Goal: Transaction & Acquisition: Purchase product/service

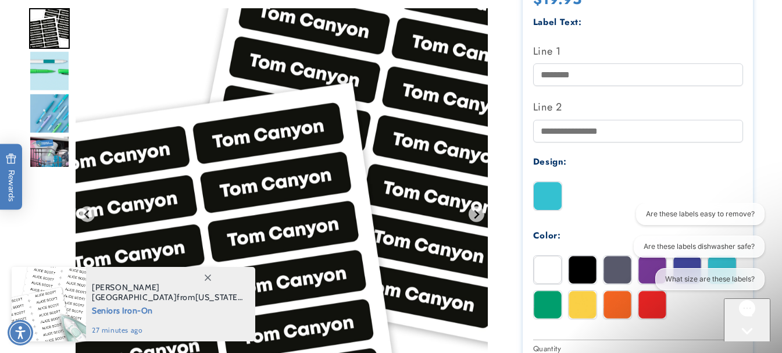
scroll to position [407, 0]
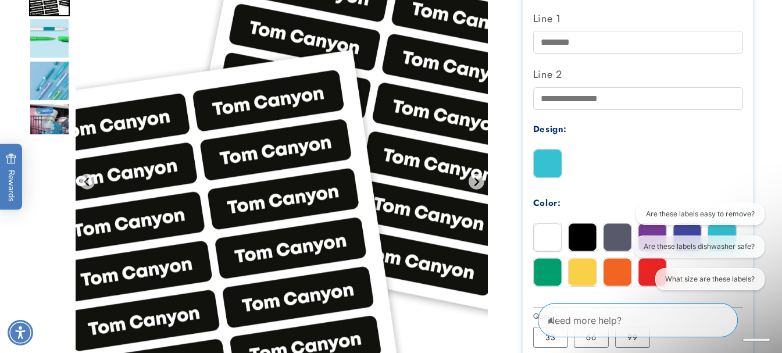
click at [578, 232] on img at bounding box center [583, 237] width 28 height 28
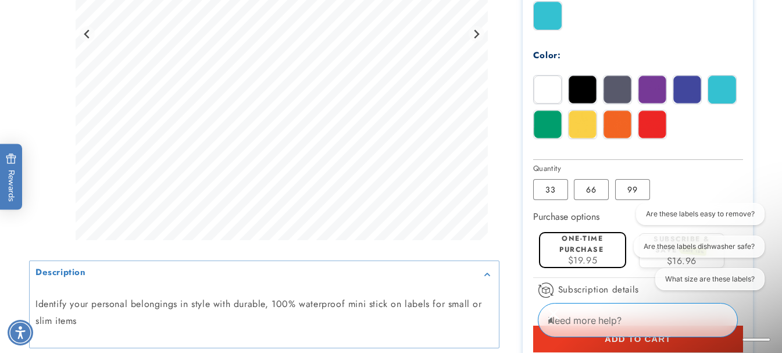
scroll to position [581, 0]
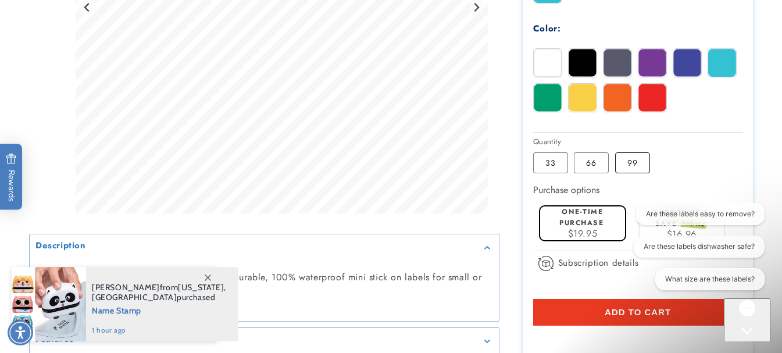
click at [639, 165] on label "99 Variant sold out or unavailable" at bounding box center [632, 162] width 35 height 21
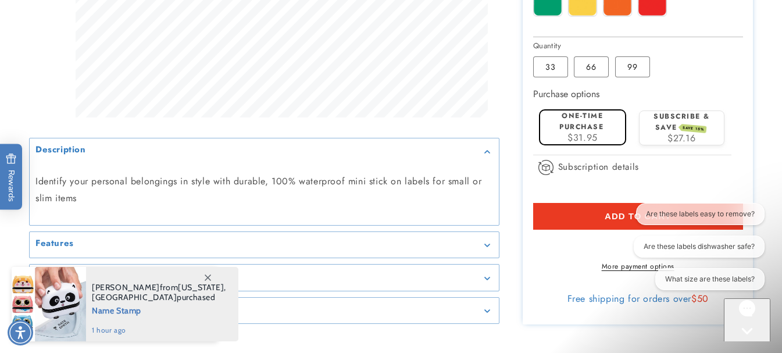
scroll to position [698, 0]
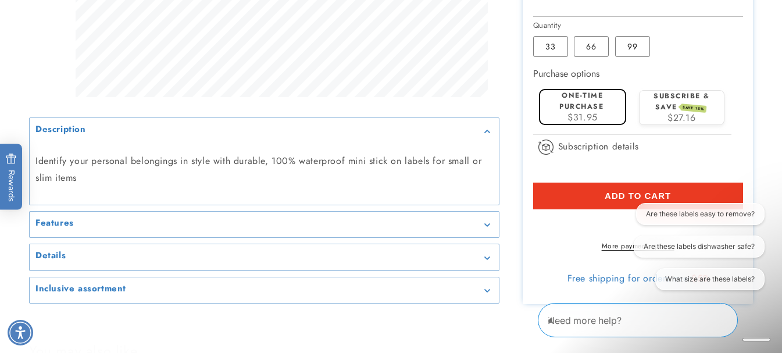
click at [258, 229] on div "Features" at bounding box center [264, 224] width 458 height 9
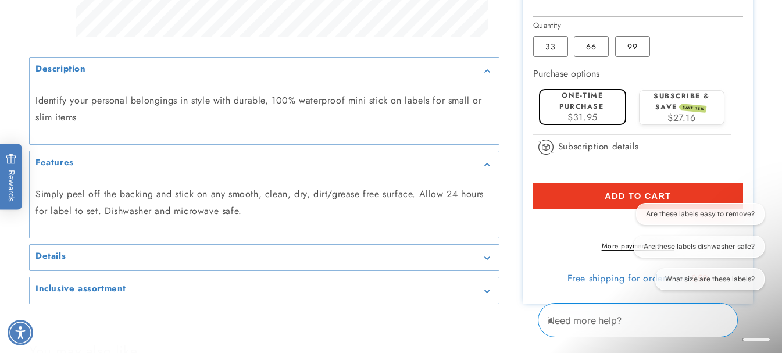
click at [260, 262] on div "Details" at bounding box center [264, 257] width 458 height 9
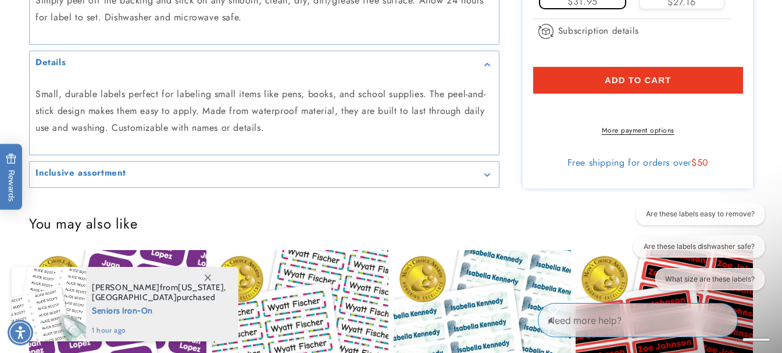
scroll to position [814, 0]
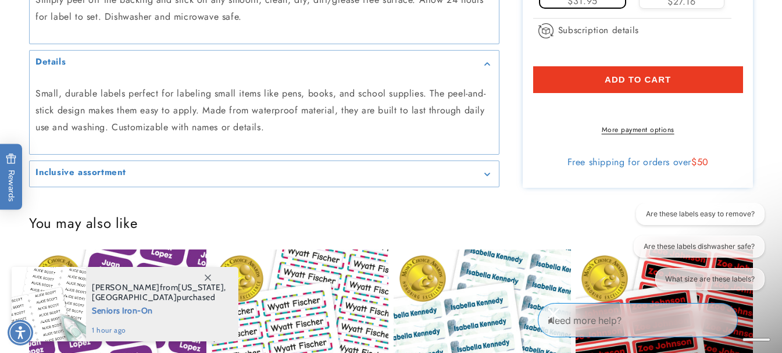
click at [218, 178] on div "Inclusive assortment" at bounding box center [264, 174] width 458 height 9
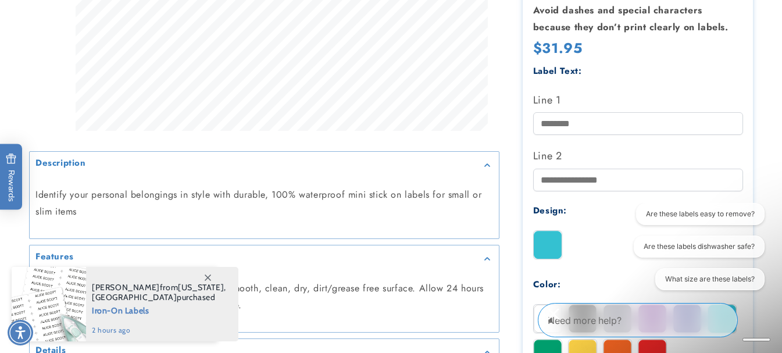
scroll to position [407, 0]
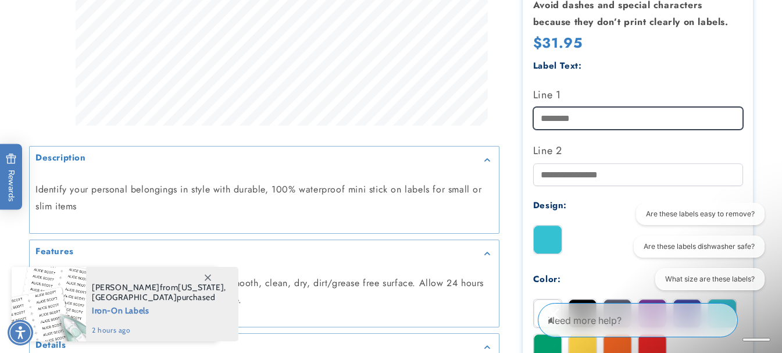
click at [577, 108] on input "Line 1" at bounding box center [638, 118] width 210 height 23
type input "*"
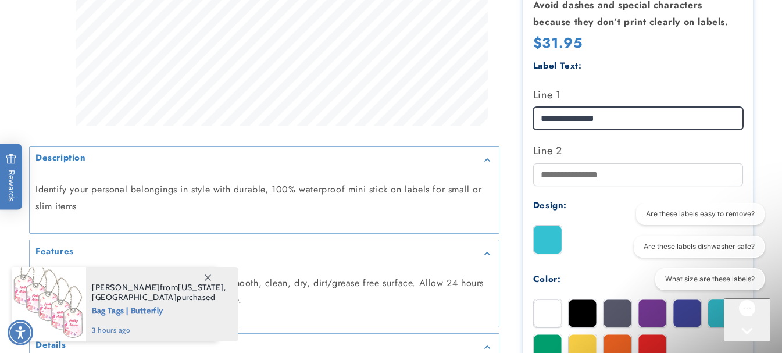
type input "**********"
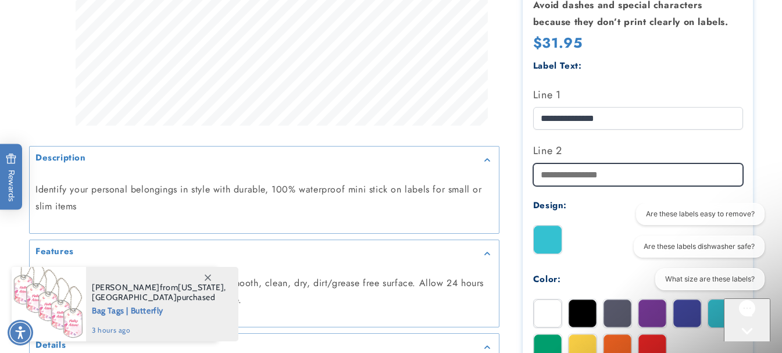
click at [590, 166] on input "Line 2" at bounding box center [638, 174] width 210 height 23
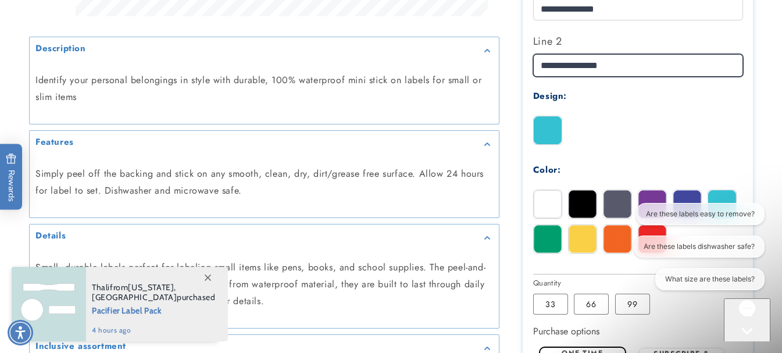
scroll to position [523, 0]
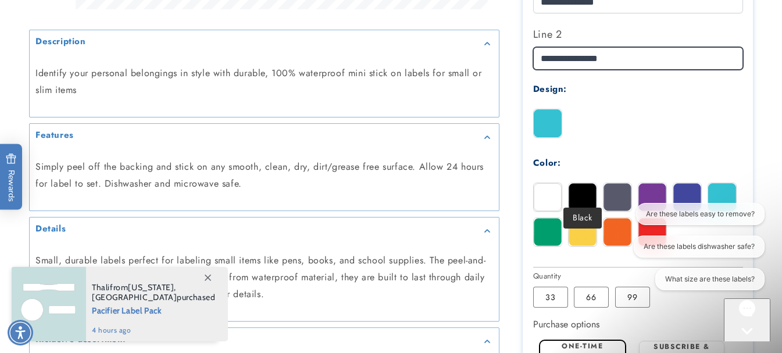
type input "**********"
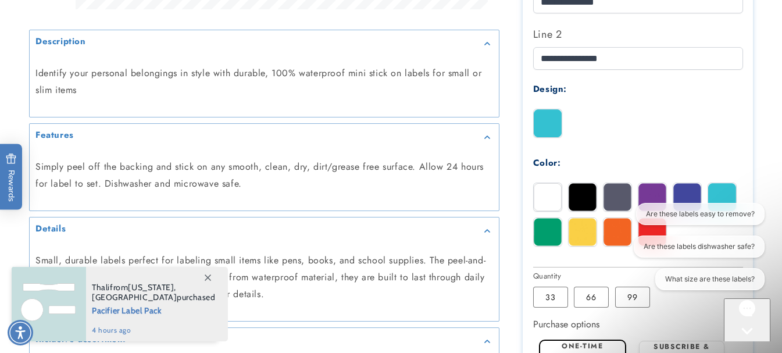
click at [578, 183] on img at bounding box center [583, 197] width 28 height 28
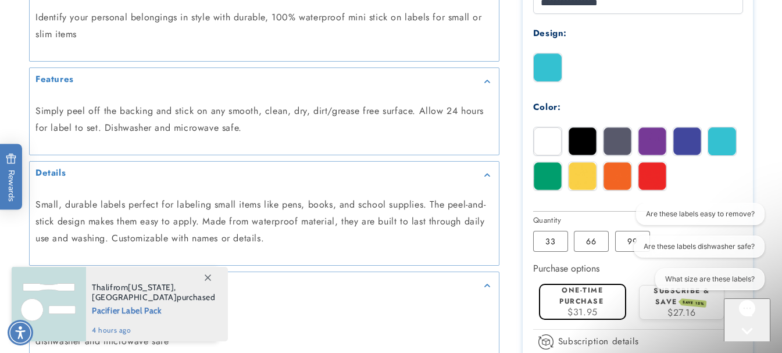
scroll to position [639, 0]
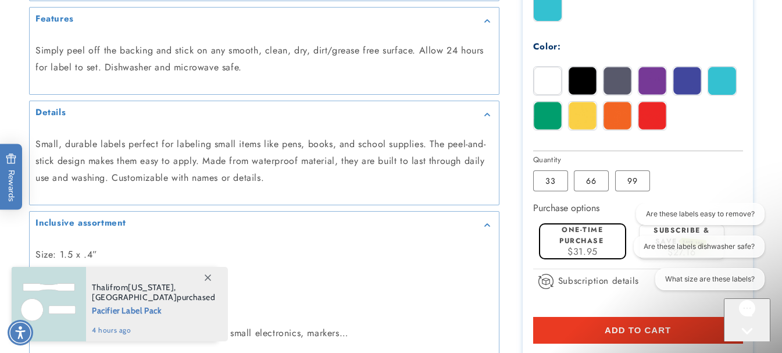
click at [594, 230] on label "One-time purchase" at bounding box center [581, 235] width 44 height 22
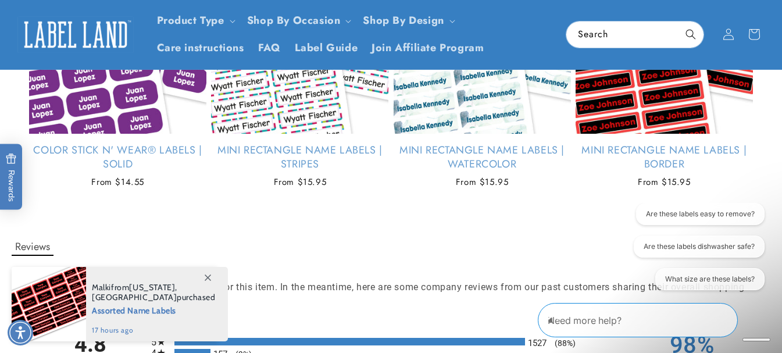
scroll to position [1163, 0]
